Goal: Information Seeking & Learning: Learn about a topic

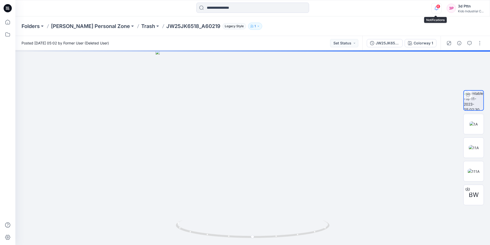
click at [436, 9] on icon "button" at bounding box center [437, 8] width 10 height 10
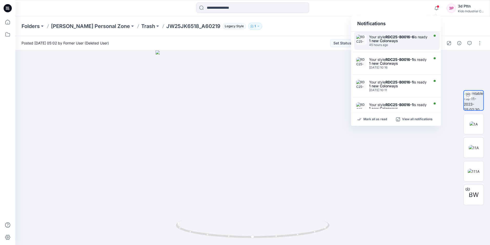
click at [397, 43] on div "1 new Colorways" at bounding box center [398, 41] width 59 height 4
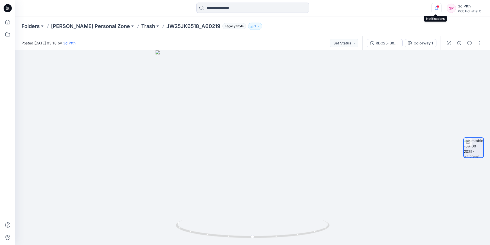
click at [435, 8] on icon "button" at bounding box center [437, 8] width 10 height 10
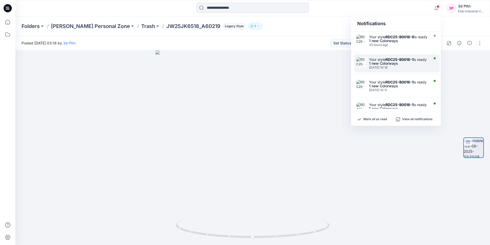
click at [387, 62] on div "Your style RDC25-B0016-1 is ready" at bounding box center [398, 59] width 59 height 4
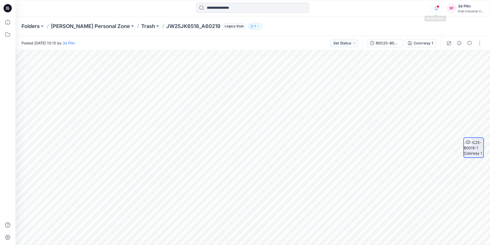
click at [432, 8] on icon "button" at bounding box center [437, 8] width 10 height 10
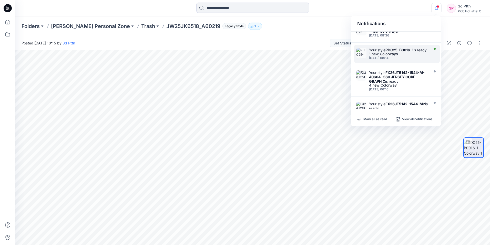
scroll to position [128, 0]
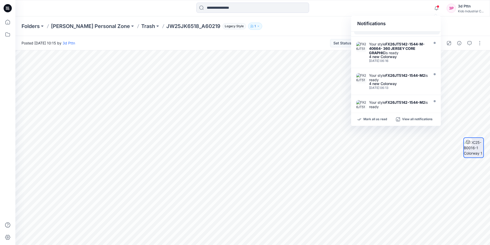
click at [406, 31] on div "[DATE] 08:14" at bounding box center [398, 30] width 59 height 4
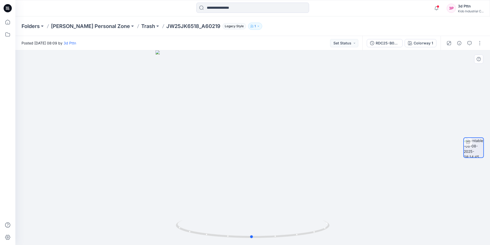
drag, startPoint x: 307, startPoint y: 155, endPoint x: 306, endPoint y: 165, distance: 10.1
click at [306, 165] on div at bounding box center [252, 147] width 475 height 194
drag, startPoint x: 252, startPoint y: 238, endPoint x: 262, endPoint y: 239, distance: 9.8
click at [262, 239] on icon at bounding box center [253, 229] width 155 height 19
click at [435, 7] on icon "button" at bounding box center [437, 8] width 10 height 10
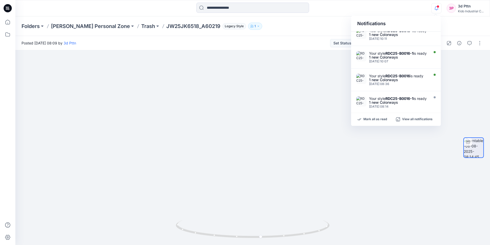
scroll to position [26, 0]
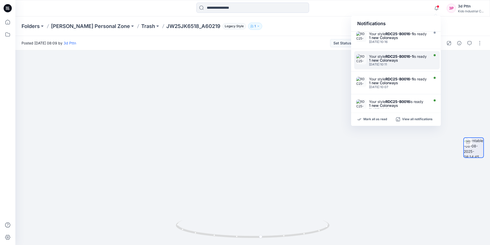
click at [399, 58] on strong "RDC25-B0016-1" at bounding box center [400, 56] width 28 height 4
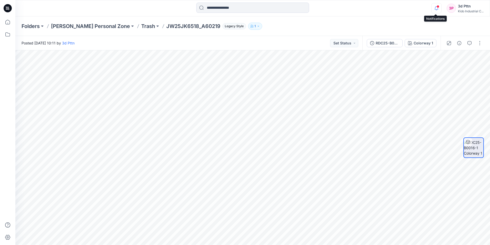
click at [436, 8] on icon "button" at bounding box center [437, 8] width 10 height 10
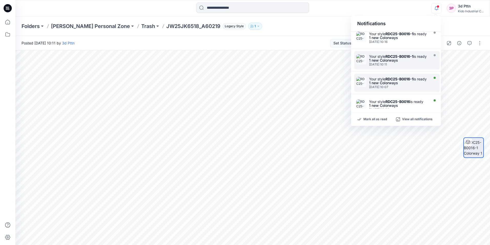
click at [406, 81] on strong "RDC25-B0016-1" at bounding box center [400, 79] width 28 height 4
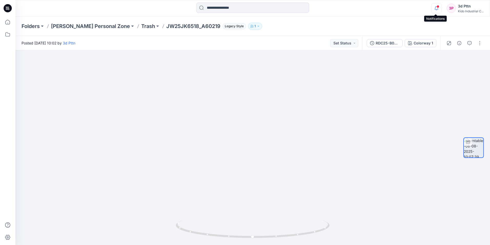
click at [436, 8] on icon "button" at bounding box center [437, 8] width 10 height 10
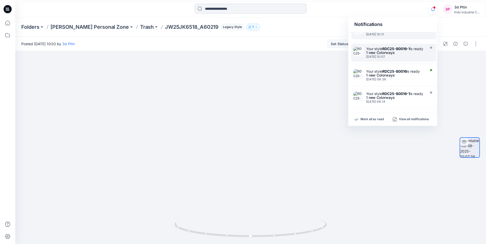
scroll to position [103, 0]
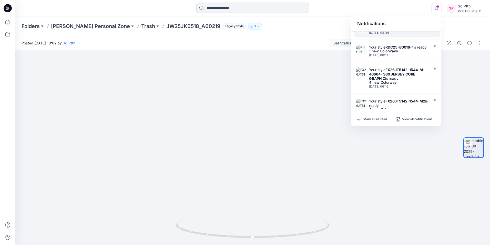
click at [402, 30] on div "1 new Colorways" at bounding box center [398, 29] width 59 height 4
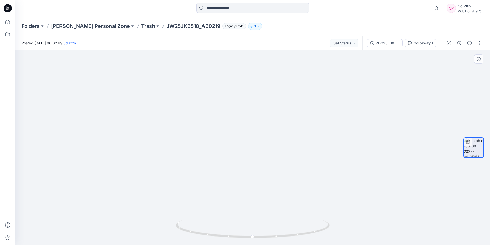
drag, startPoint x: 274, startPoint y: 132, endPoint x: 206, endPoint y: 128, distance: 67.3
click at [198, 129] on img at bounding box center [240, 72] width 500 height 343
drag, startPoint x: 283, startPoint y: 133, endPoint x: 348, endPoint y: 133, distance: 65.6
click at [348, 133] on img at bounding box center [265, 73] width 500 height 344
drag, startPoint x: 254, startPoint y: 238, endPoint x: 340, endPoint y: 225, distance: 86.8
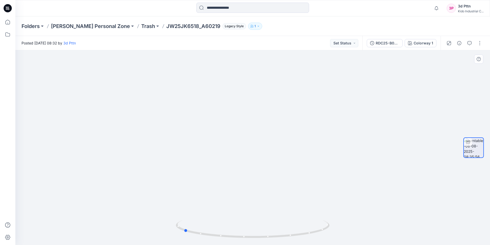
click at [340, 228] on div at bounding box center [252, 147] width 475 height 194
click at [336, 152] on img at bounding box center [265, 73] width 500 height 344
click at [6, 25] on icon at bounding box center [7, 21] width 11 height 11
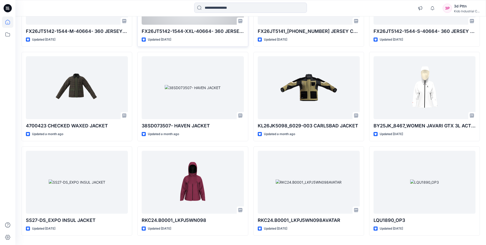
scroll to position [128, 0]
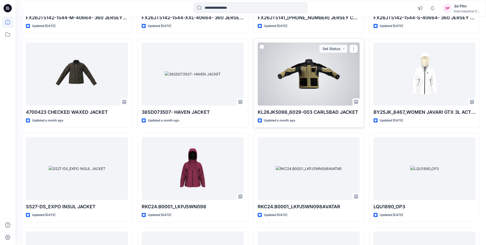
click at [297, 72] on div at bounding box center [309, 74] width 102 height 63
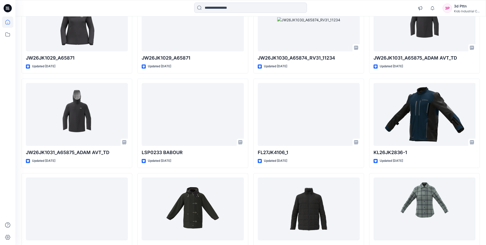
scroll to position [3372, 0]
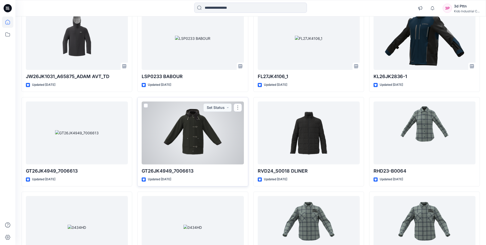
click at [190, 148] on div at bounding box center [193, 132] width 102 height 63
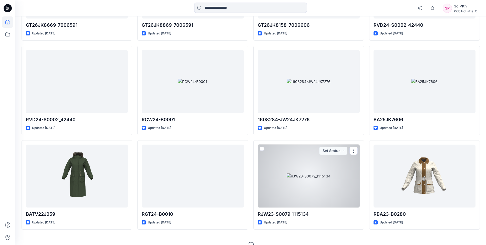
scroll to position [5225, 0]
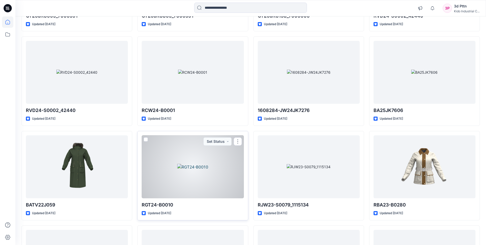
click at [173, 165] on div at bounding box center [193, 166] width 102 height 63
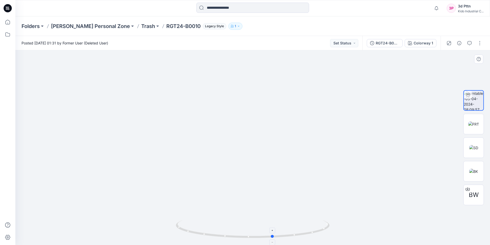
drag, startPoint x: 254, startPoint y: 238, endPoint x: 274, endPoint y: 235, distance: 20.7
click at [274, 235] on icon at bounding box center [253, 229] width 155 height 19
click at [478, 173] on img at bounding box center [473, 170] width 9 height 5
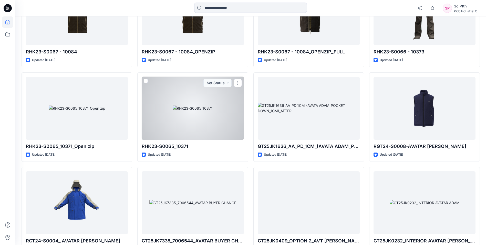
scroll to position [6302, 0]
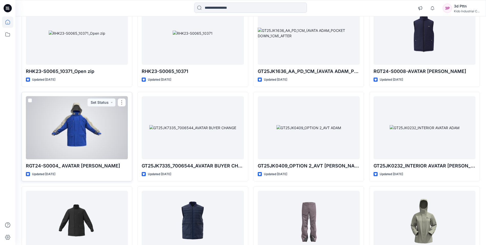
click at [86, 129] on div at bounding box center [77, 127] width 102 height 63
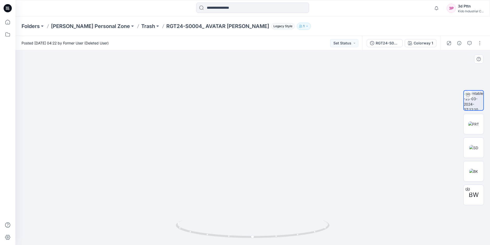
drag, startPoint x: 312, startPoint y: 167, endPoint x: 292, endPoint y: 168, distance: 20.8
drag, startPoint x: 308, startPoint y: 179, endPoint x: 294, endPoint y: 178, distance: 14.2
click at [294, 178] on img at bounding box center [253, 120] width 308 height 247
click at [473, 193] on span "BW" at bounding box center [474, 194] width 10 height 9
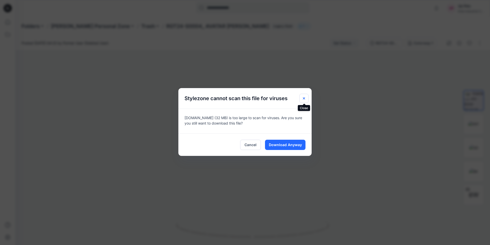
click at [305, 99] on icon "Close" at bounding box center [304, 98] width 4 height 4
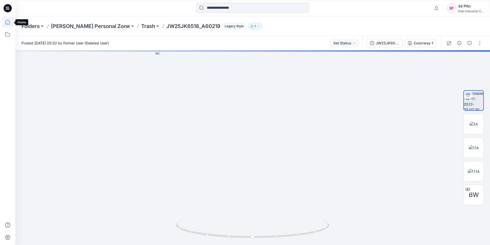
click at [9, 20] on icon at bounding box center [7, 21] width 11 height 11
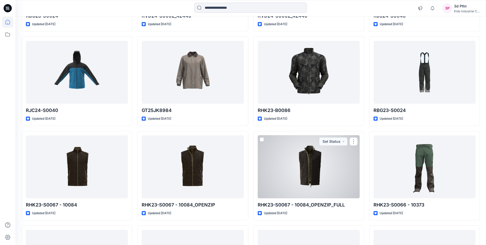
scroll to position [6254, 0]
